Goal: Book appointment/travel/reservation

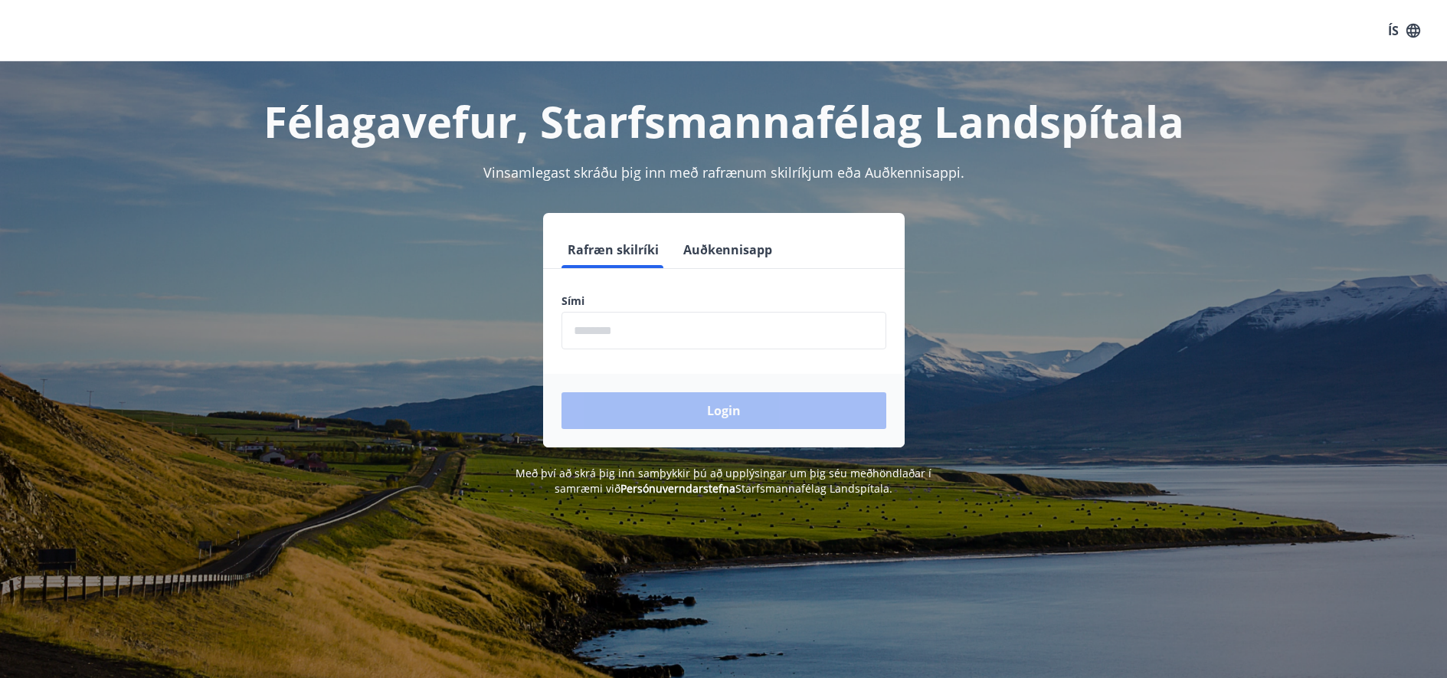
click at [669, 354] on form "Rafræn skilríki Auðkennisapp Sími ​ Login" at bounding box center [724, 339] width 362 height 216
click at [665, 330] on input "phone" at bounding box center [724, 331] width 325 height 38
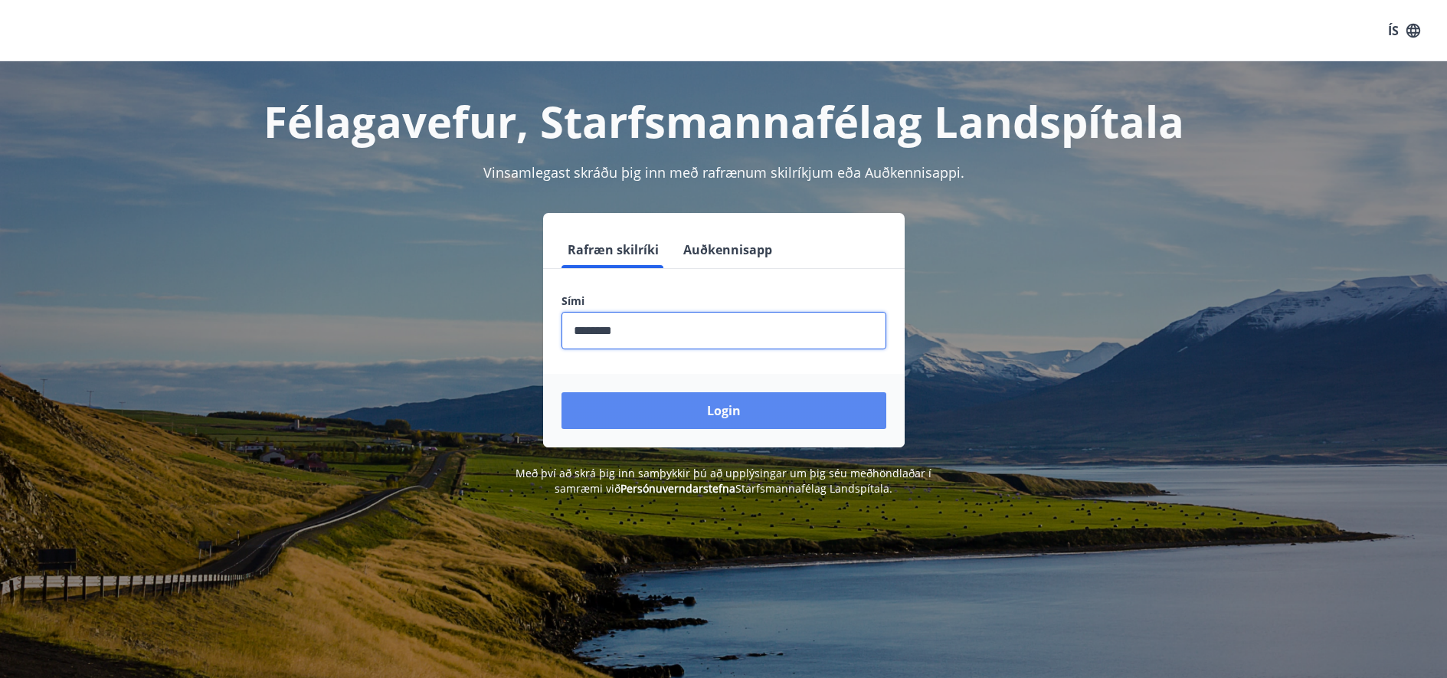
type input "********"
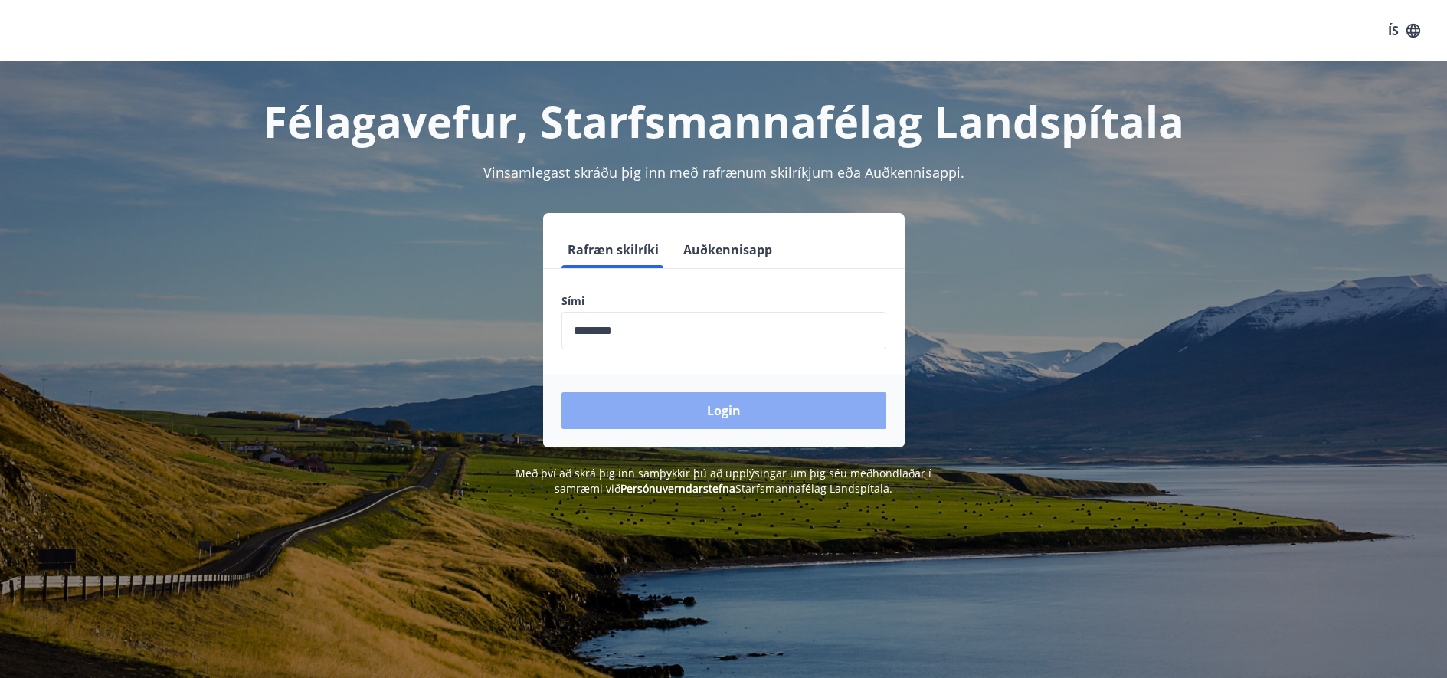
click at [794, 427] on button "Login" at bounding box center [724, 410] width 325 height 37
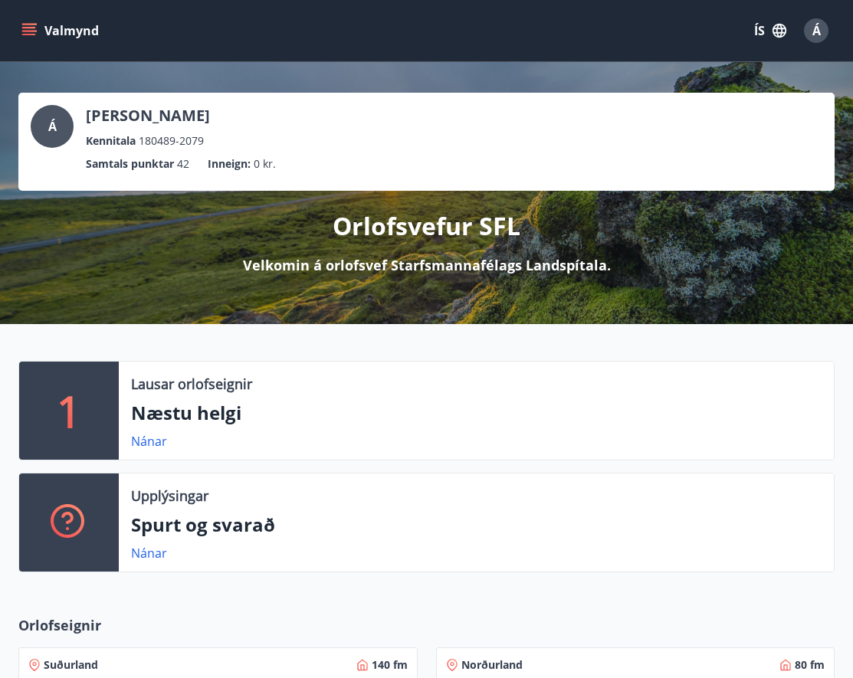
click at [41, 32] on button "Valmynd" at bounding box center [61, 31] width 87 height 28
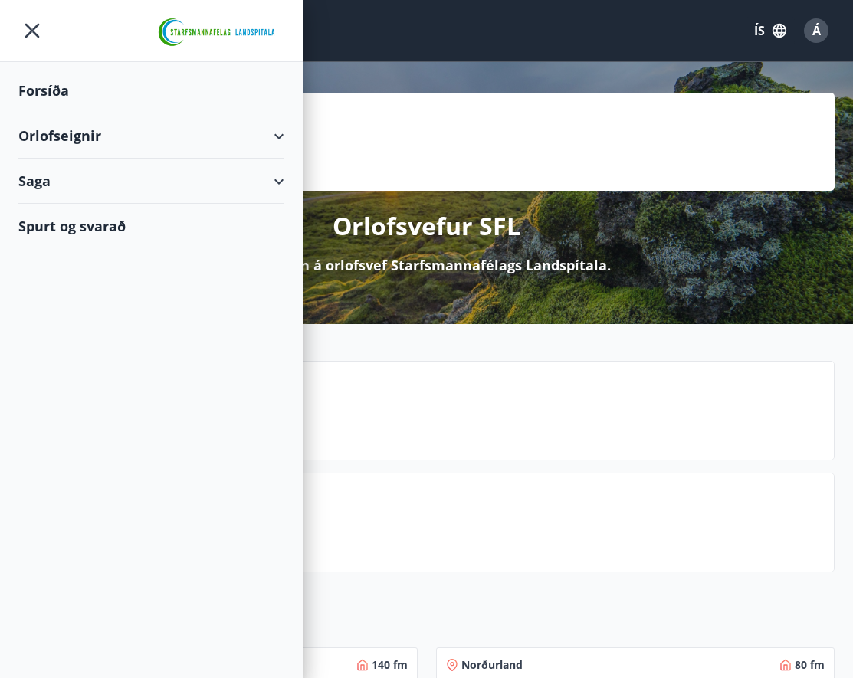
click at [264, 133] on div "Orlofseignir" at bounding box center [151, 135] width 266 height 45
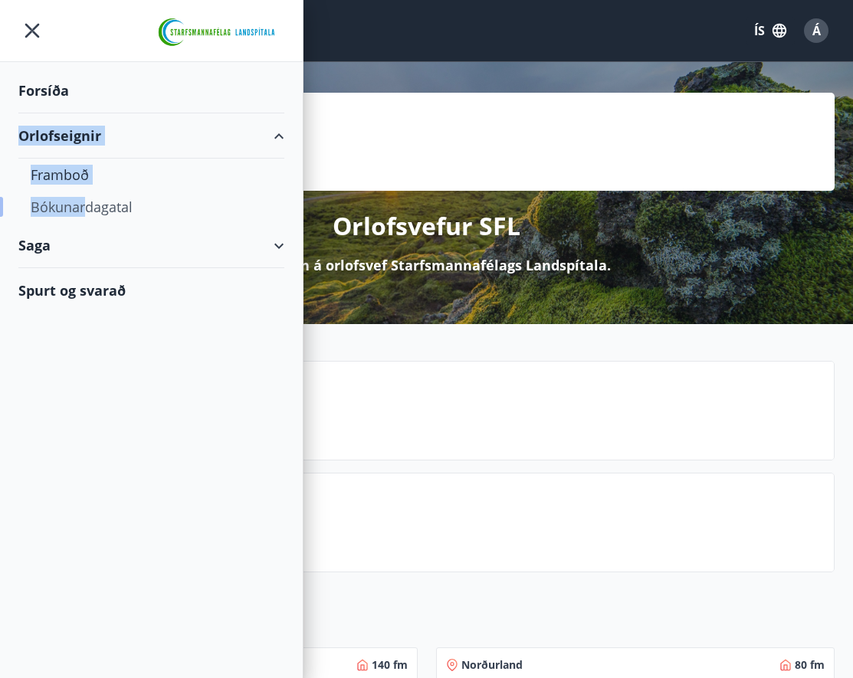
click at [89, 207] on div "Bókunardagatal" at bounding box center [151, 207] width 241 height 32
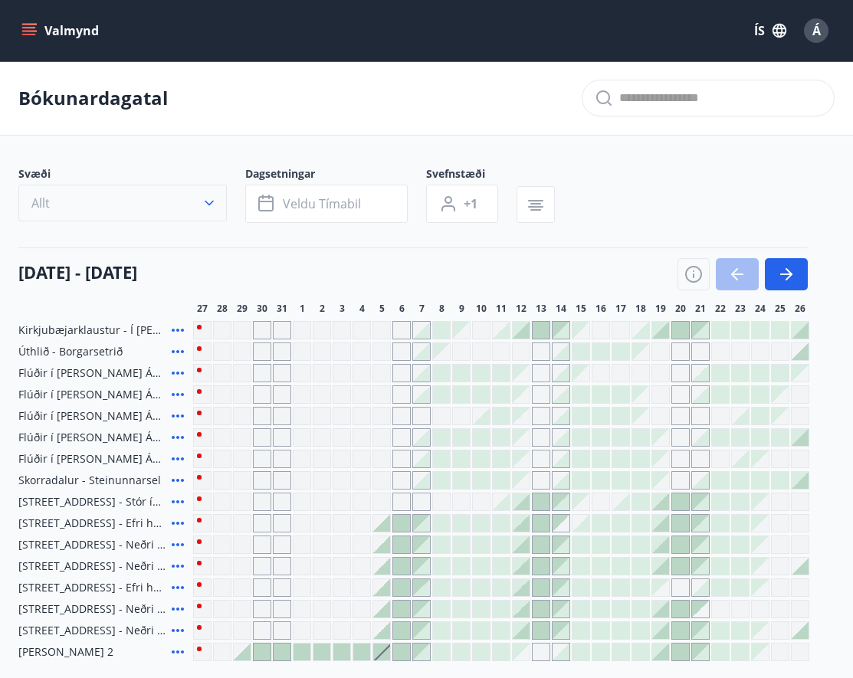
click at [204, 200] on icon "button" at bounding box center [208, 202] width 15 height 15
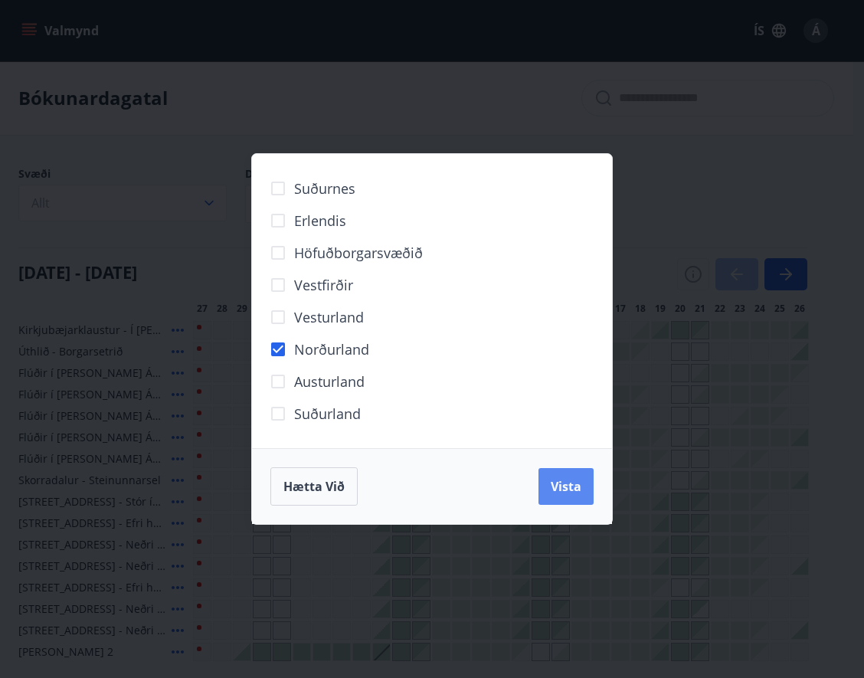
click at [578, 493] on span "Vista" at bounding box center [566, 486] width 31 height 17
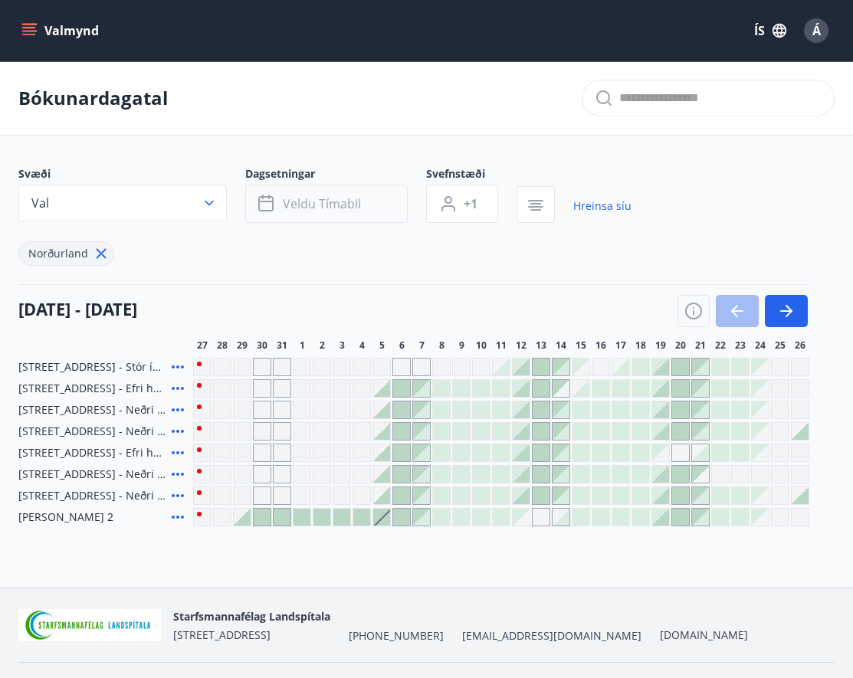
click at [335, 201] on span "Veldu tímabil" at bounding box center [322, 203] width 78 height 17
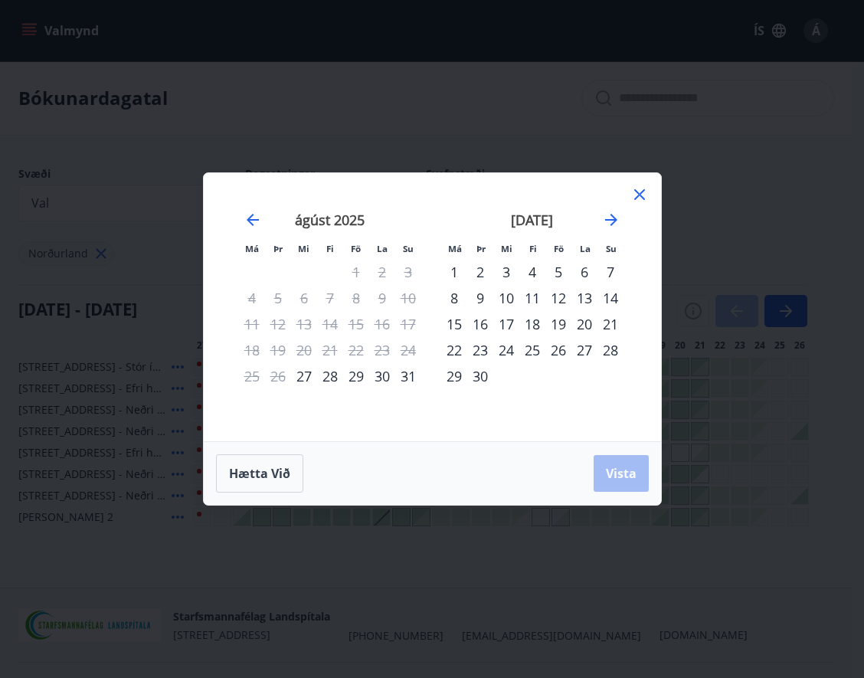
click at [560, 299] on div "12" at bounding box center [558, 298] width 26 height 26
click at [609, 303] on div "14" at bounding box center [611, 298] width 26 height 26
click at [624, 474] on span "Vista" at bounding box center [621, 473] width 31 height 17
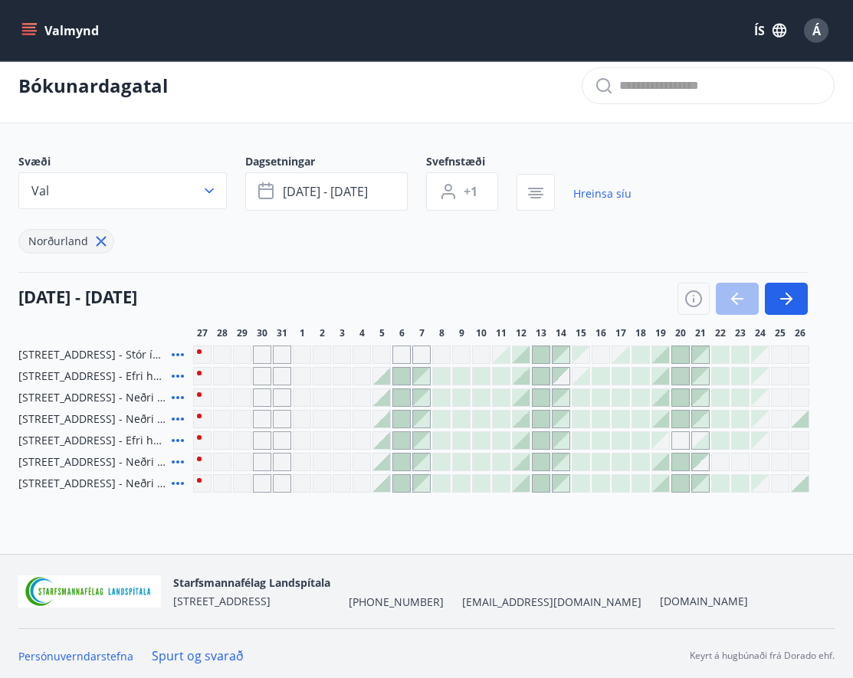
scroll to position [18, 0]
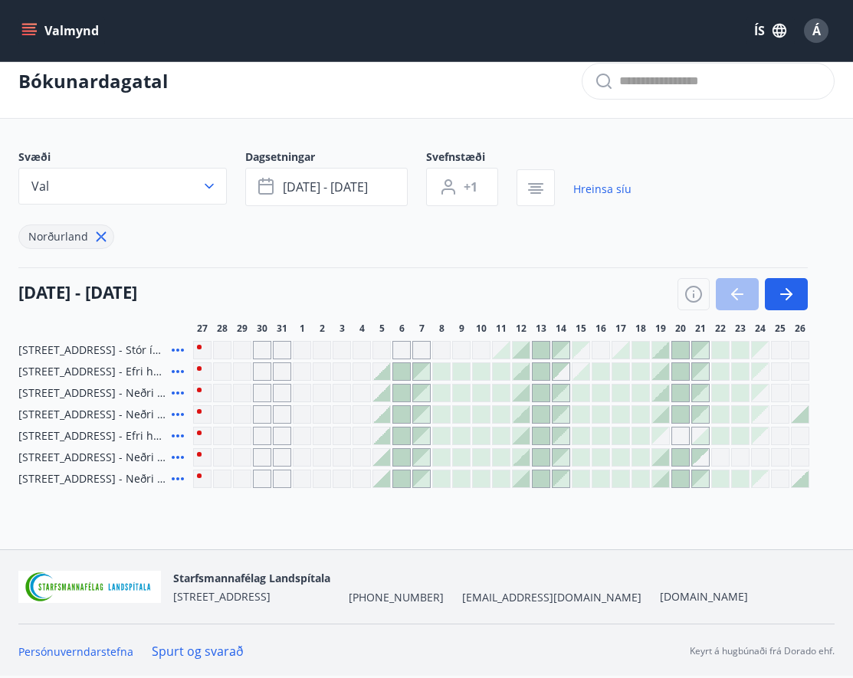
click at [134, 392] on span "[STREET_ADDRESS] - Neðri hæð íbúð 3" at bounding box center [91, 392] width 147 height 15
click at [177, 391] on icon at bounding box center [178, 393] width 18 height 18
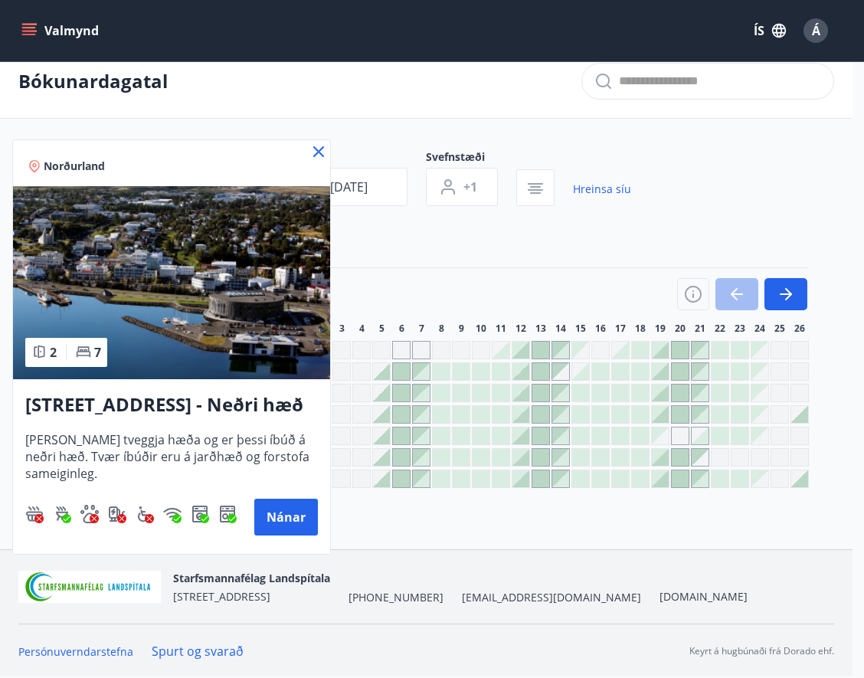
click at [316, 158] on icon at bounding box center [319, 151] width 18 height 18
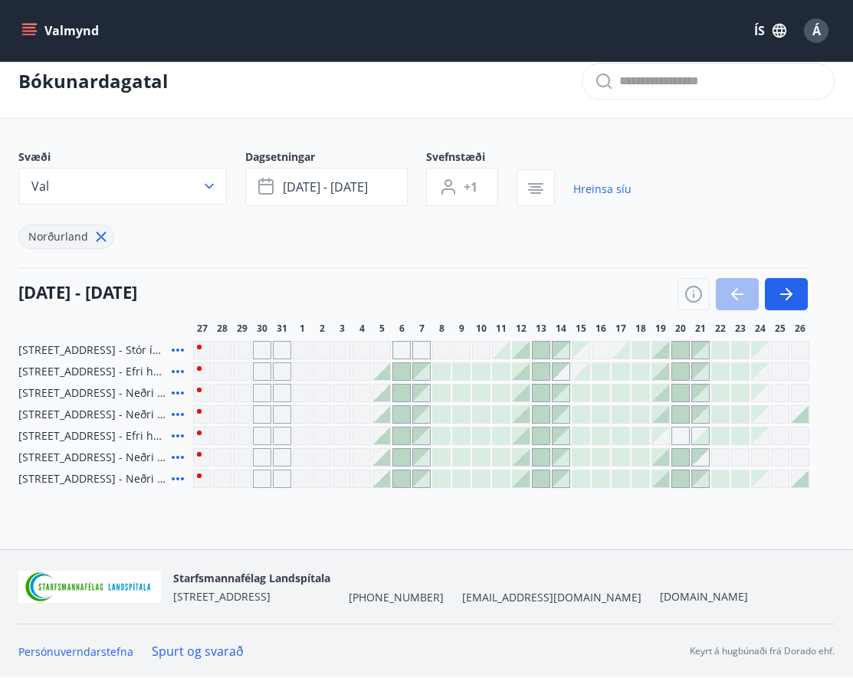
click at [176, 416] on icon at bounding box center [178, 414] width 18 height 18
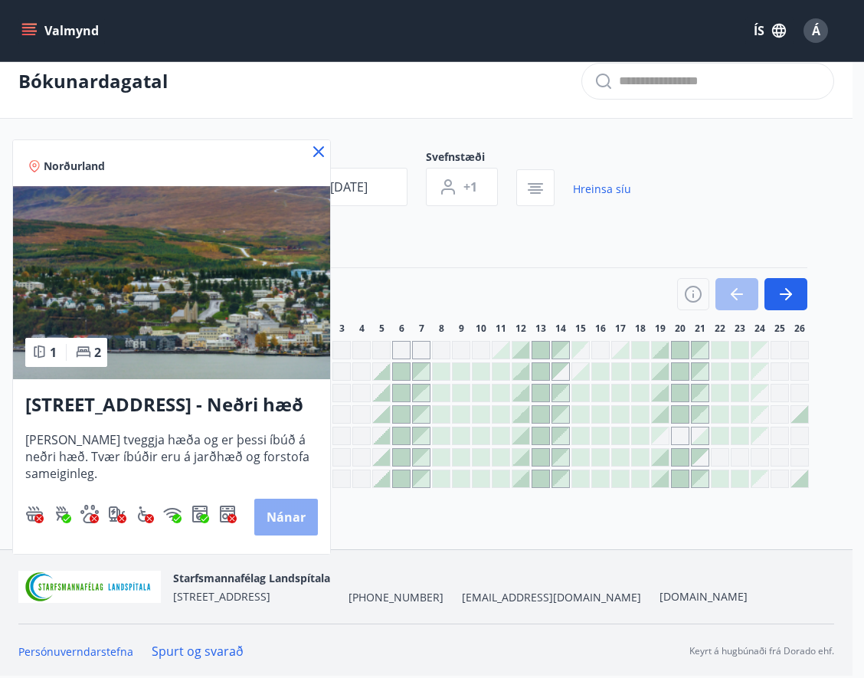
click at [287, 515] on button "Nánar" at bounding box center [286, 517] width 64 height 37
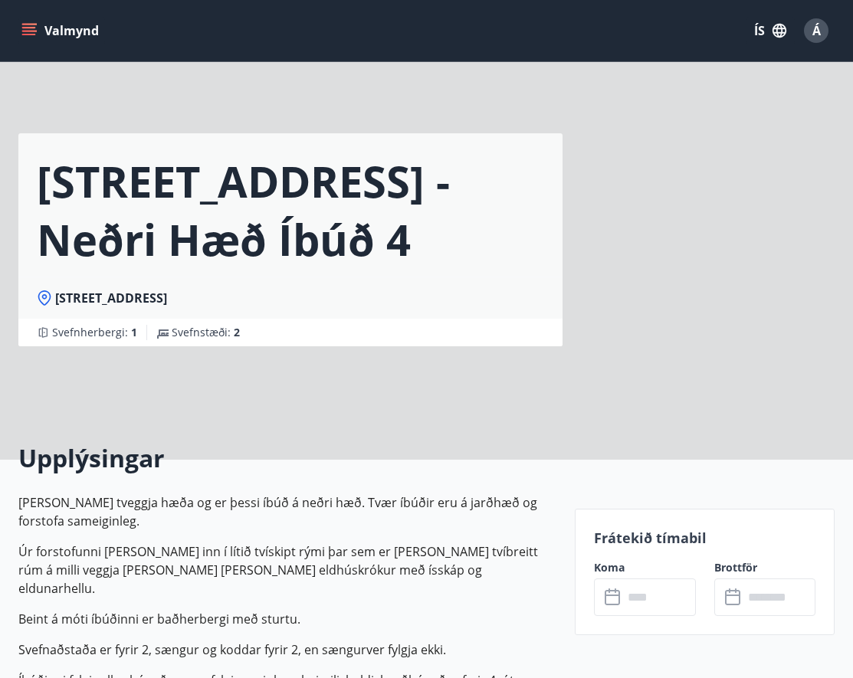
click at [636, 605] on input "text" at bounding box center [659, 597] width 73 height 38
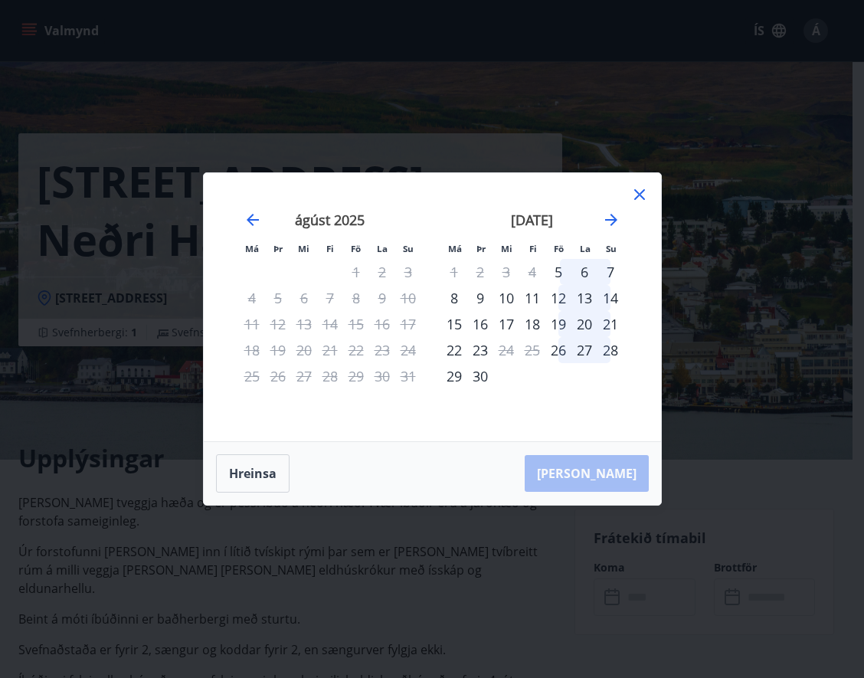
click at [555, 293] on div "12" at bounding box center [558, 298] width 26 height 26
click at [604, 296] on div "14" at bounding box center [611, 298] width 26 height 26
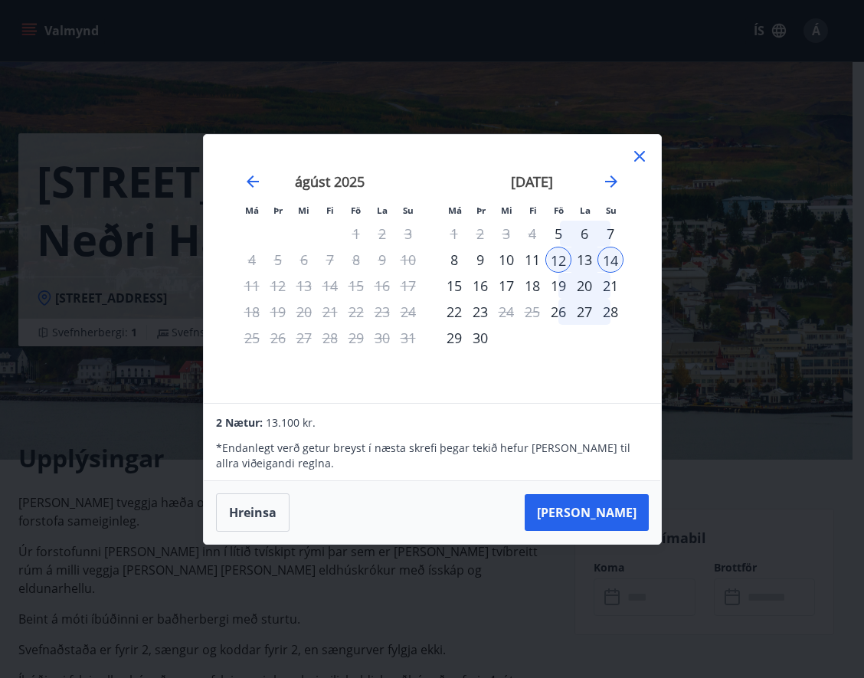
click at [453, 285] on div "15" at bounding box center [454, 286] width 26 height 26
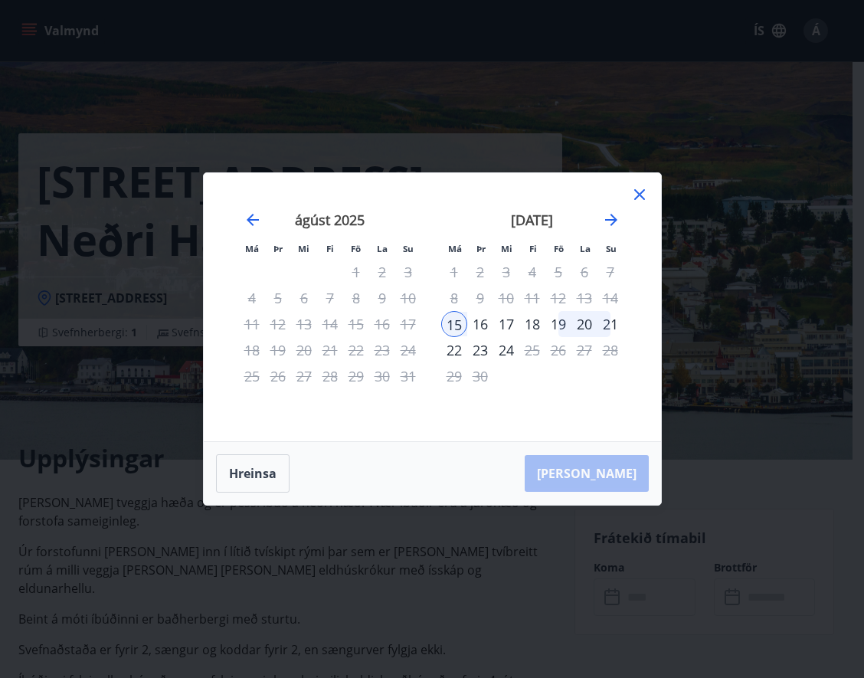
click at [559, 299] on div "12" at bounding box center [558, 298] width 26 height 26
click at [260, 480] on button "Hreinsa" at bounding box center [253, 473] width 74 height 38
click at [556, 300] on div "12" at bounding box center [558, 298] width 26 height 26
click at [459, 326] on div "15" at bounding box center [454, 324] width 26 height 26
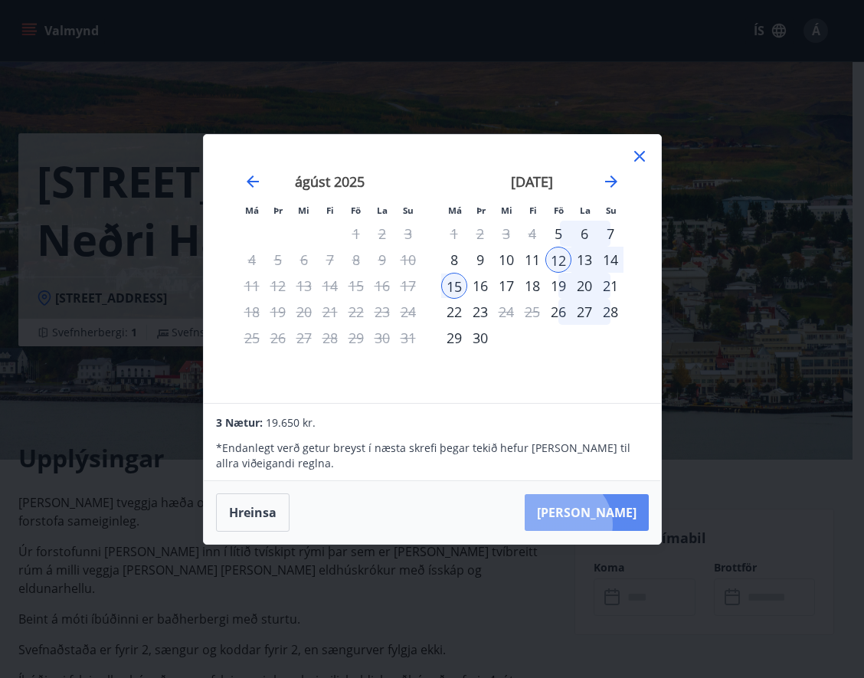
click at [611, 524] on button "[PERSON_NAME]" at bounding box center [587, 512] width 124 height 37
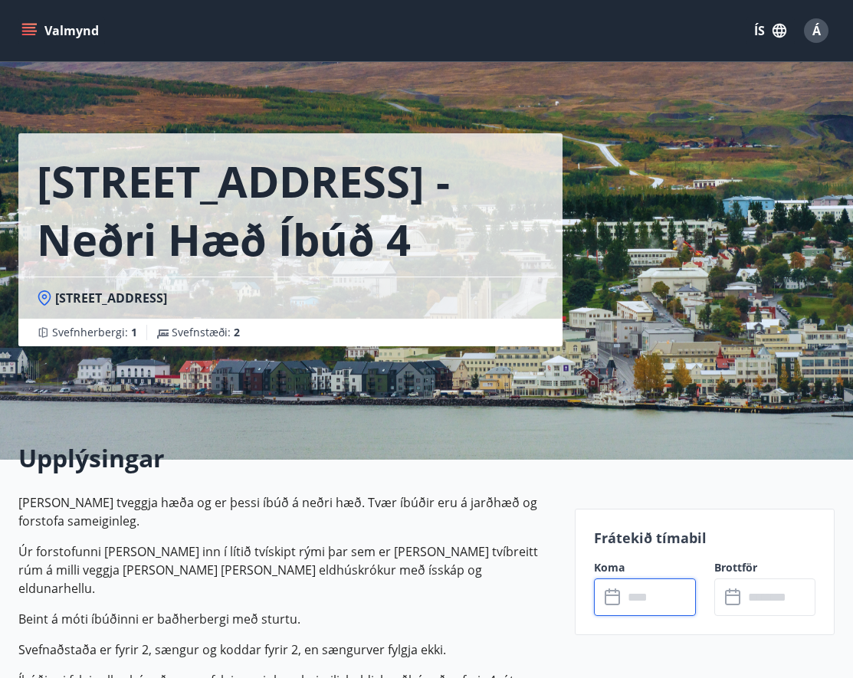
type input "******"
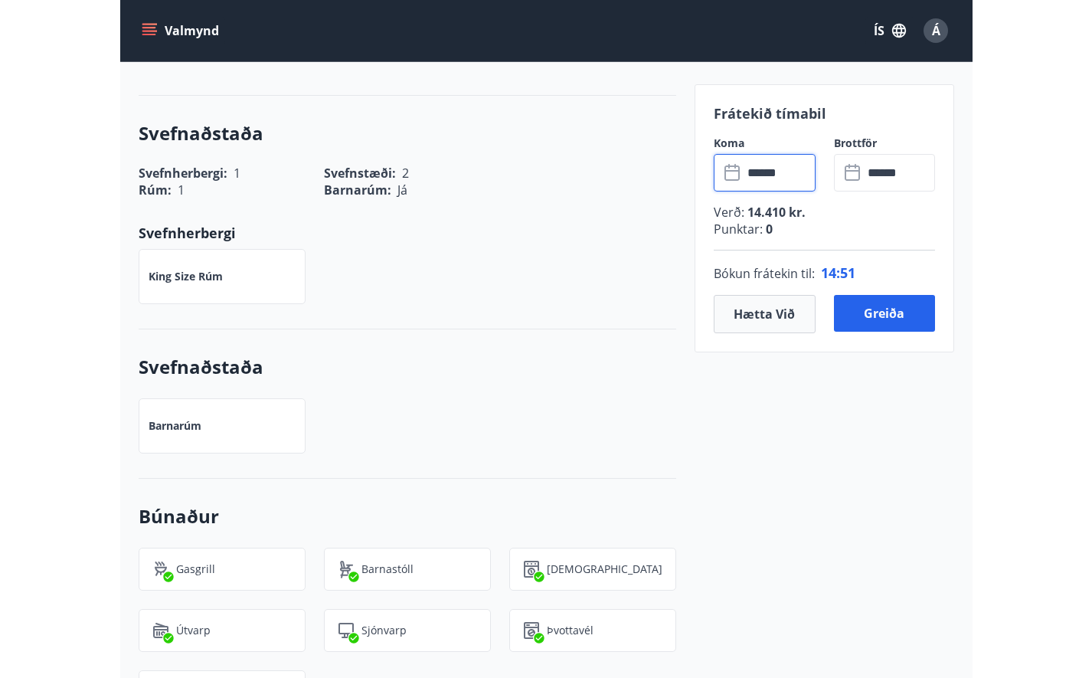
scroll to position [735, 0]
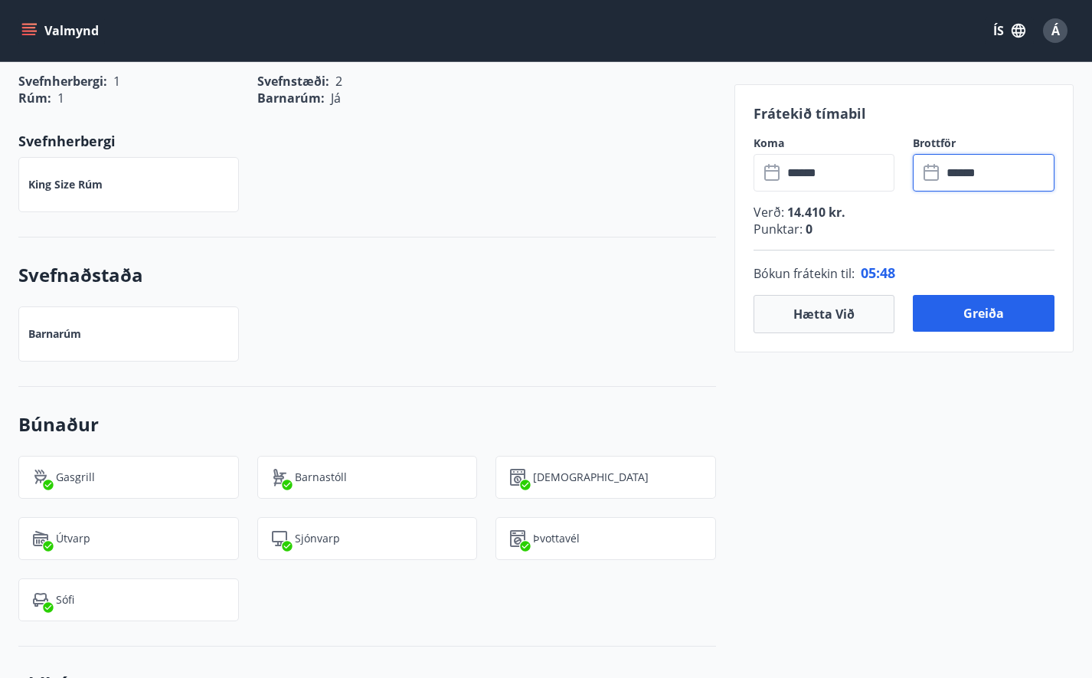
click at [863, 169] on input "******" at bounding box center [998, 173] width 113 height 38
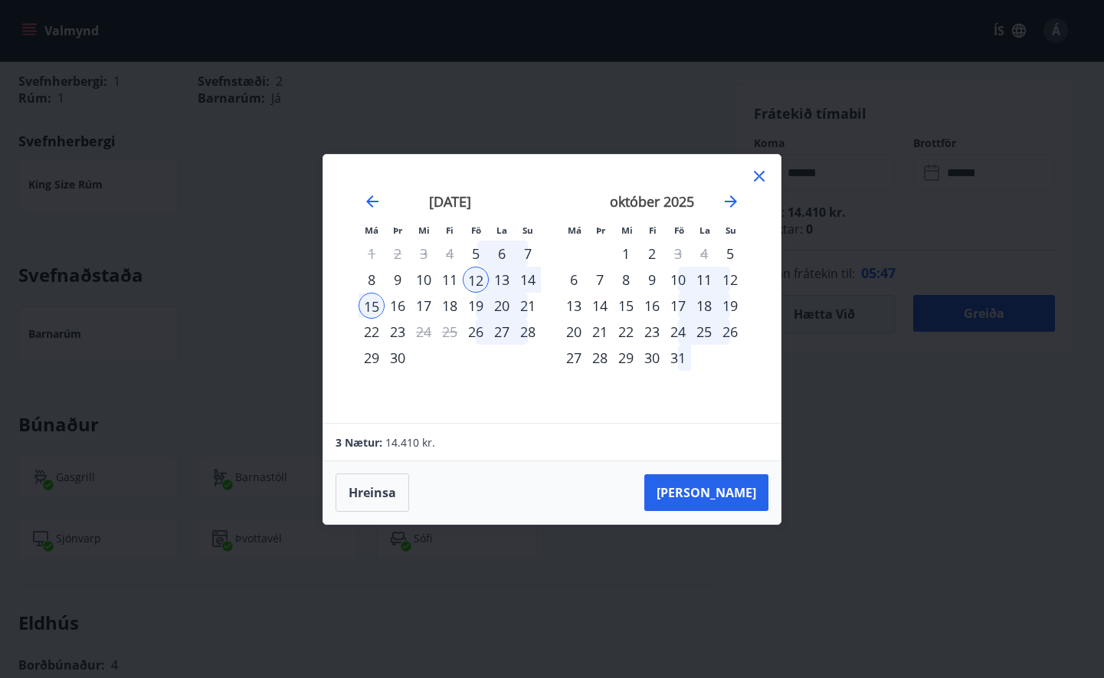
click at [535, 280] on div "14" at bounding box center [528, 280] width 26 height 26
click at [726, 486] on button "[PERSON_NAME]" at bounding box center [706, 492] width 124 height 37
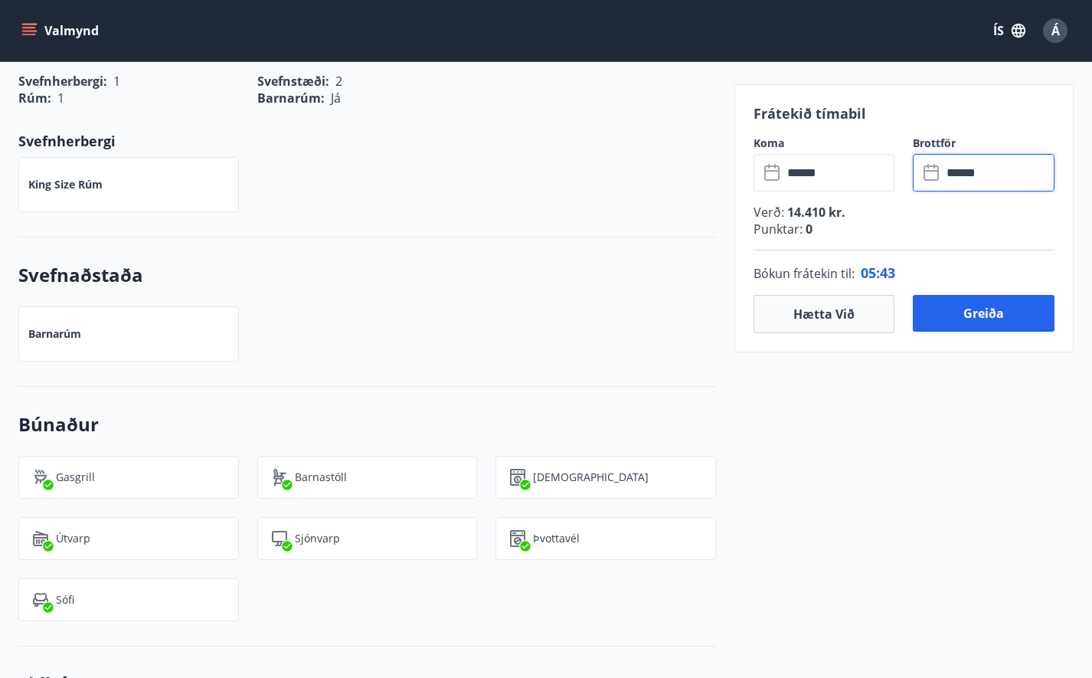
type input "******"
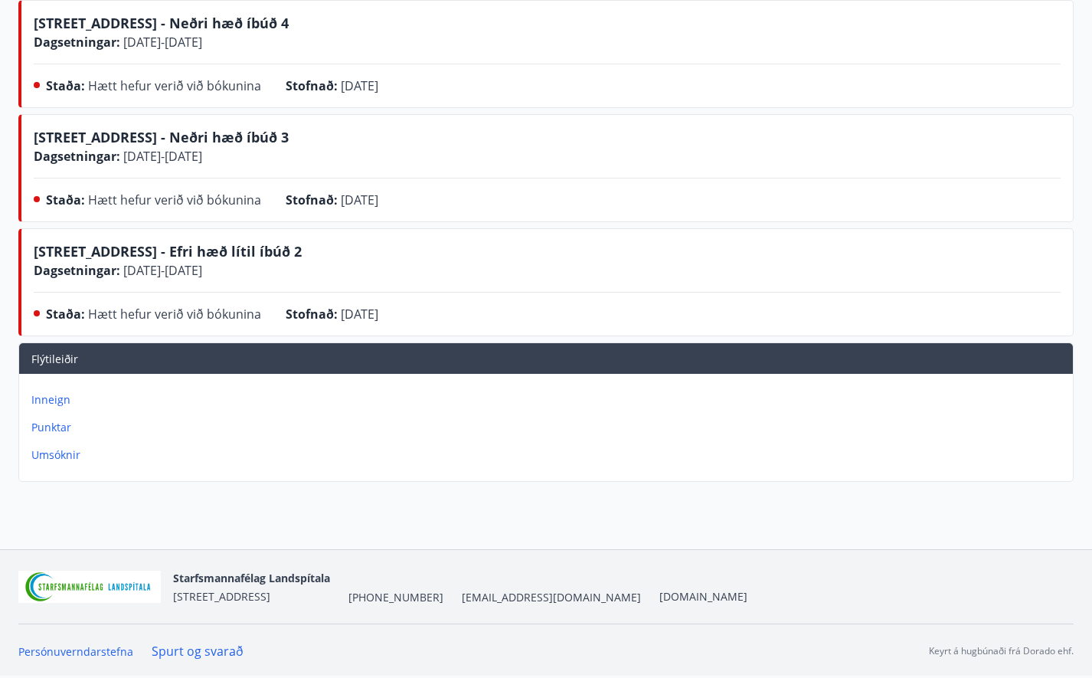
scroll to position [96, 0]
